Goal: Subscribe to service/newsletter

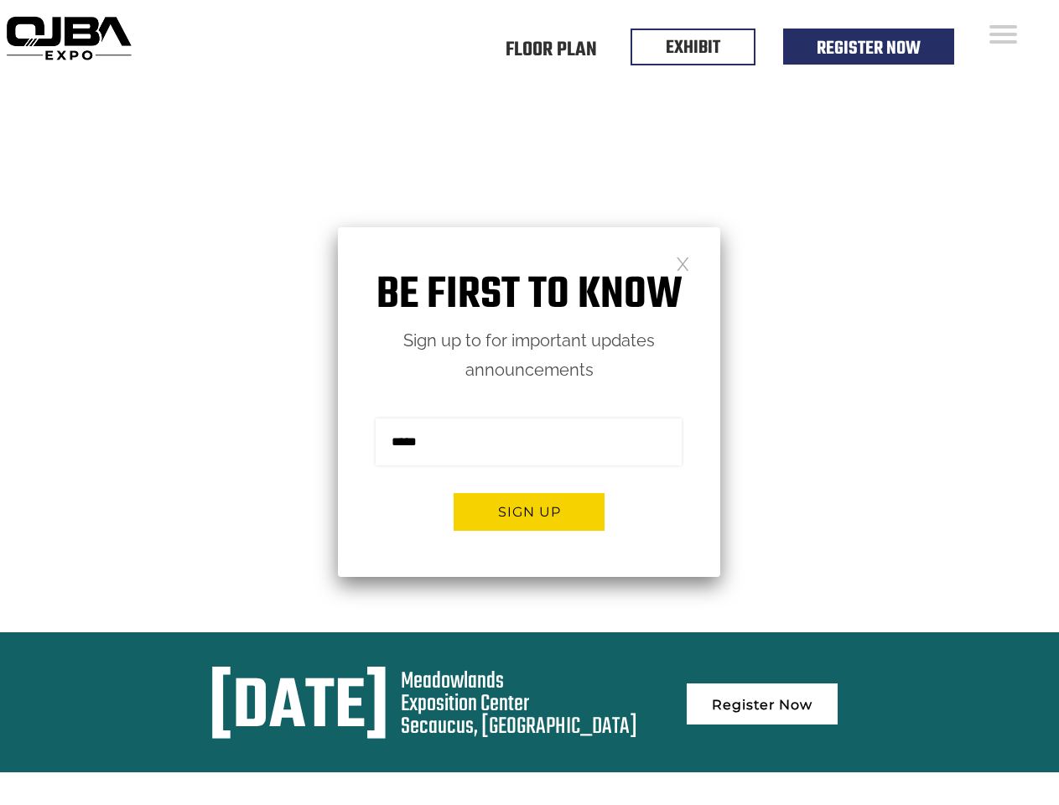
click at [529, 402] on form "Sign me up for the newsletter! ******* Sign up" at bounding box center [529, 481] width 382 height 192
click at [529, 511] on button "Sign up" at bounding box center [529, 512] width 151 height 38
